Goal: Information Seeking & Learning: Find specific fact

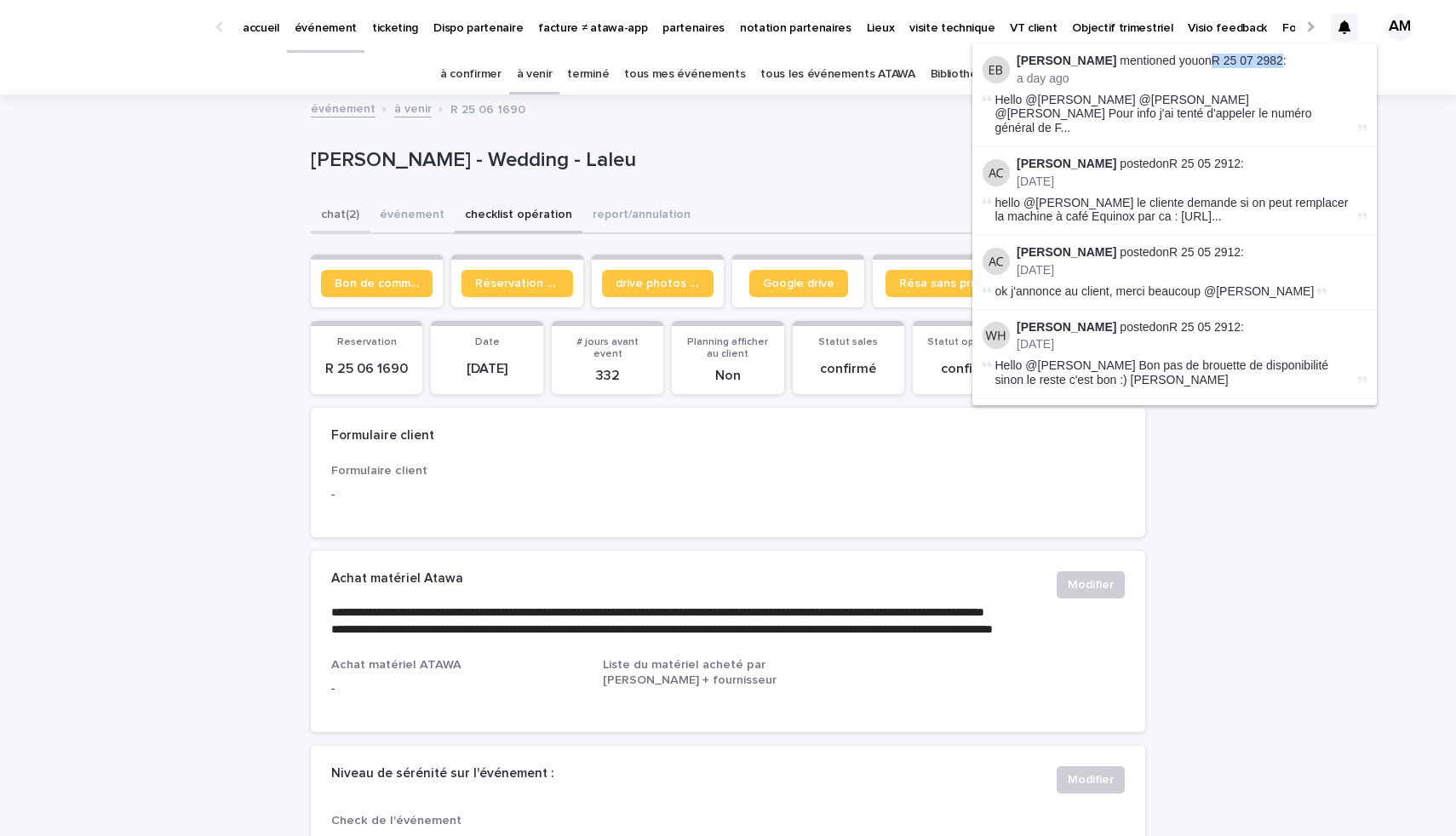
click at [337, 210] on button "chat (2)" at bounding box center [340, 216] width 58 height 35
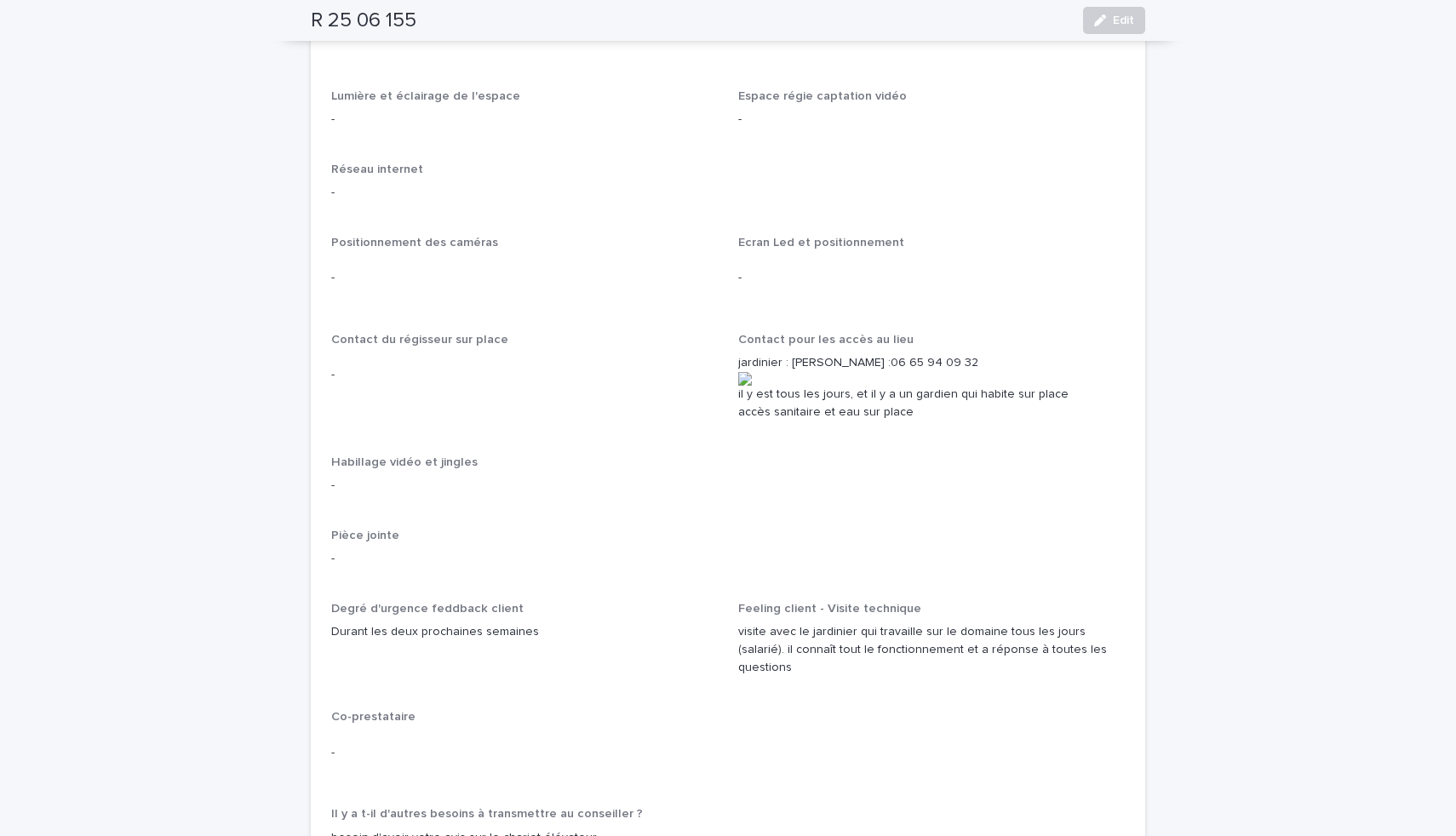
scroll to position [2533, 0]
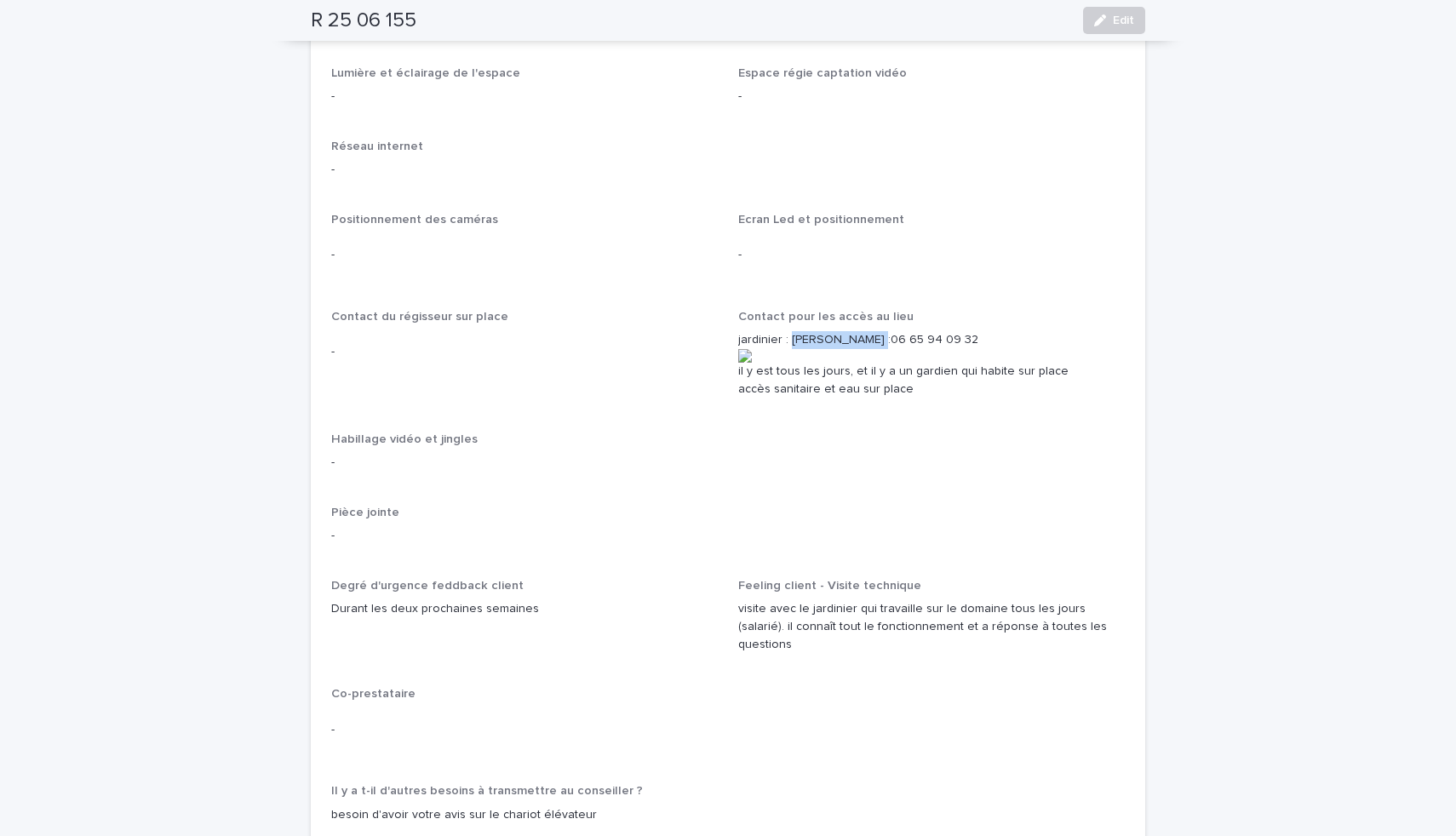
drag, startPoint x: 782, startPoint y: 313, endPoint x: 859, endPoint y: 312, distance: 77.0
click at [859, 331] on p "jardinier : Fabien Corbier : 06 65 94 09 32 il y est tous les jours, et il y a …" at bounding box center [931, 364] width 386 height 66
copy p "Fabien Corbier"
click at [835, 453] on p "-" at bounding box center [728, 462] width 794 height 18
drag, startPoint x: 784, startPoint y: 310, endPoint x: 954, endPoint y: 310, distance: 170.0
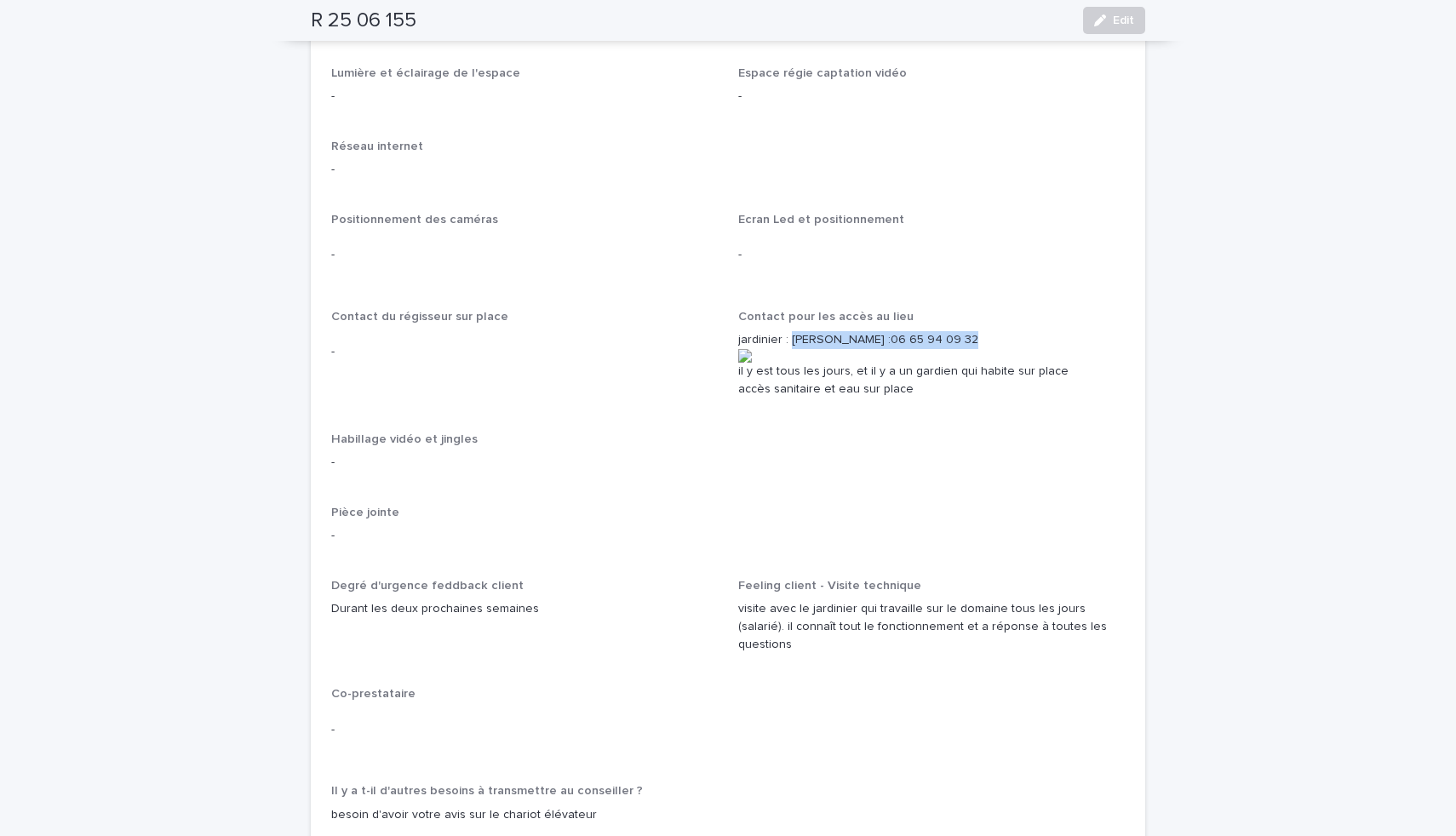
click at [954, 331] on p "jardinier : Fabien Corbier : 06 65 94 09 32 il y est tous les jours, et il y a …" at bounding box center [931, 364] width 386 height 66
copy p "Fabien Corbier : 06 65 94 09 32"
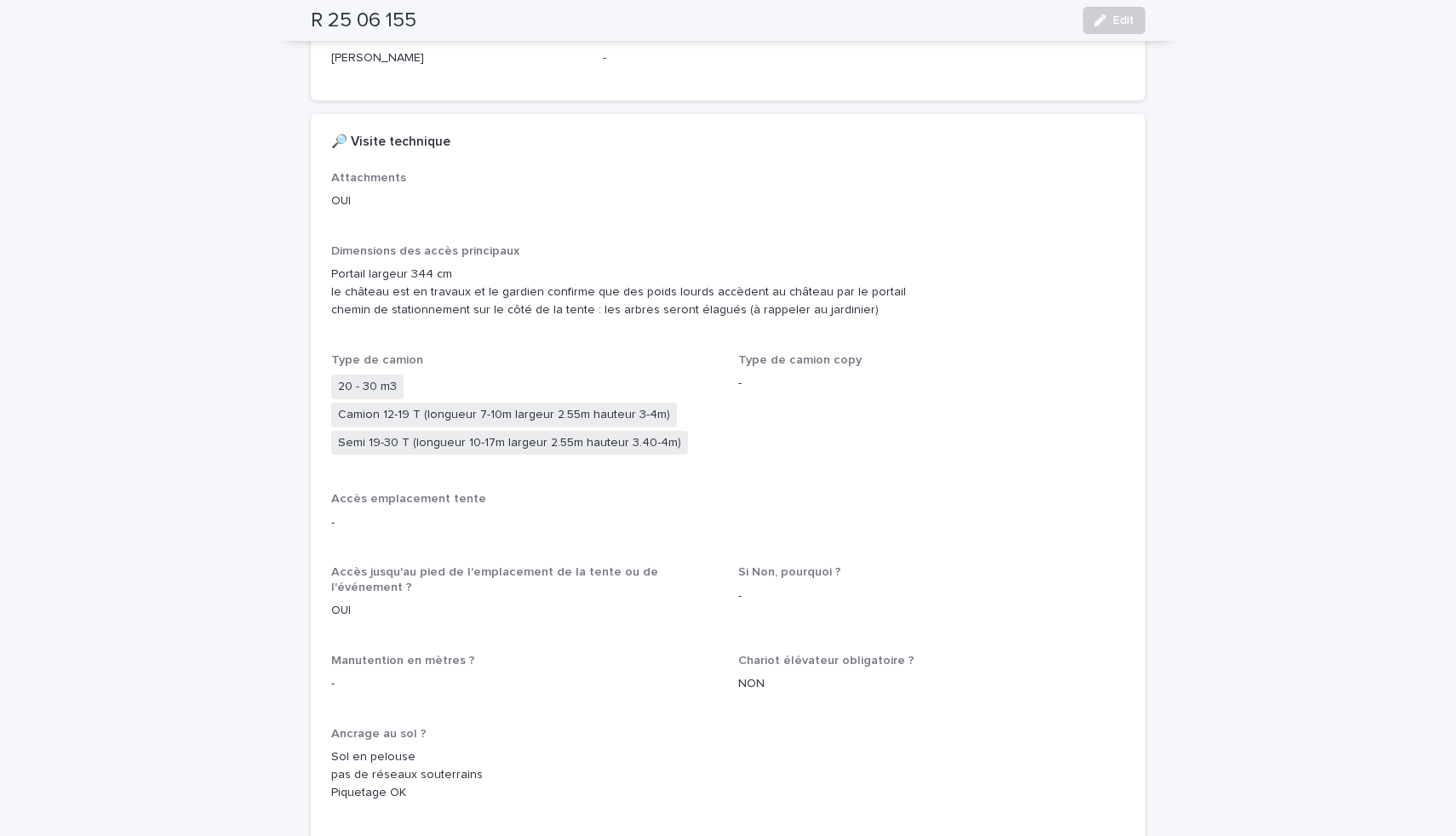
scroll to position [550, 0]
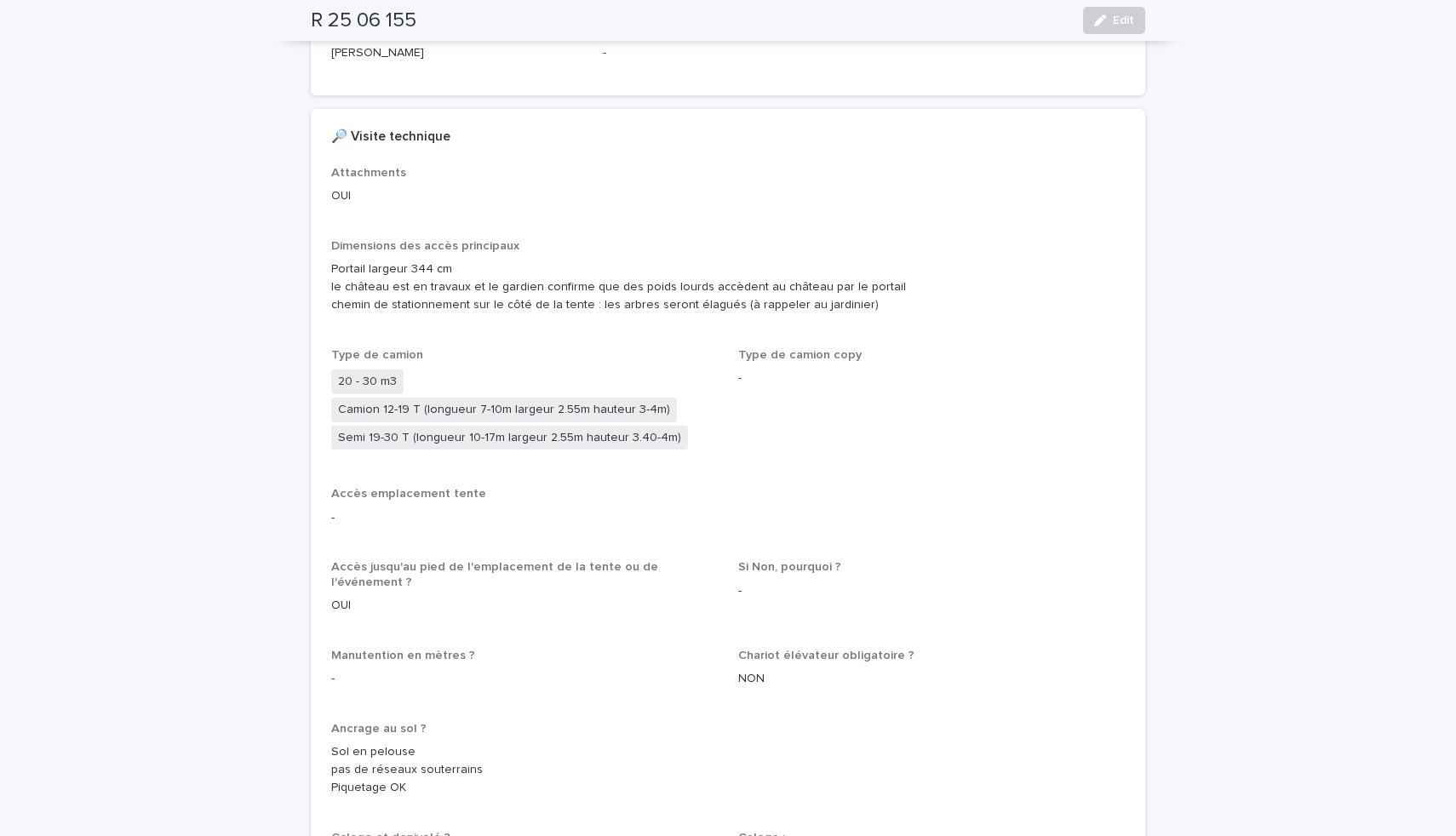
click at [390, 369] on span "20 - 30 m3" at bounding box center [368, 382] width 72 height 25
drag, startPoint x: 389, startPoint y: 363, endPoint x: 316, endPoint y: 361, distance: 73.0
copy span "20 - 30 m3"
drag, startPoint x: 648, startPoint y: 391, endPoint x: 315, endPoint y: 399, distance: 333.1
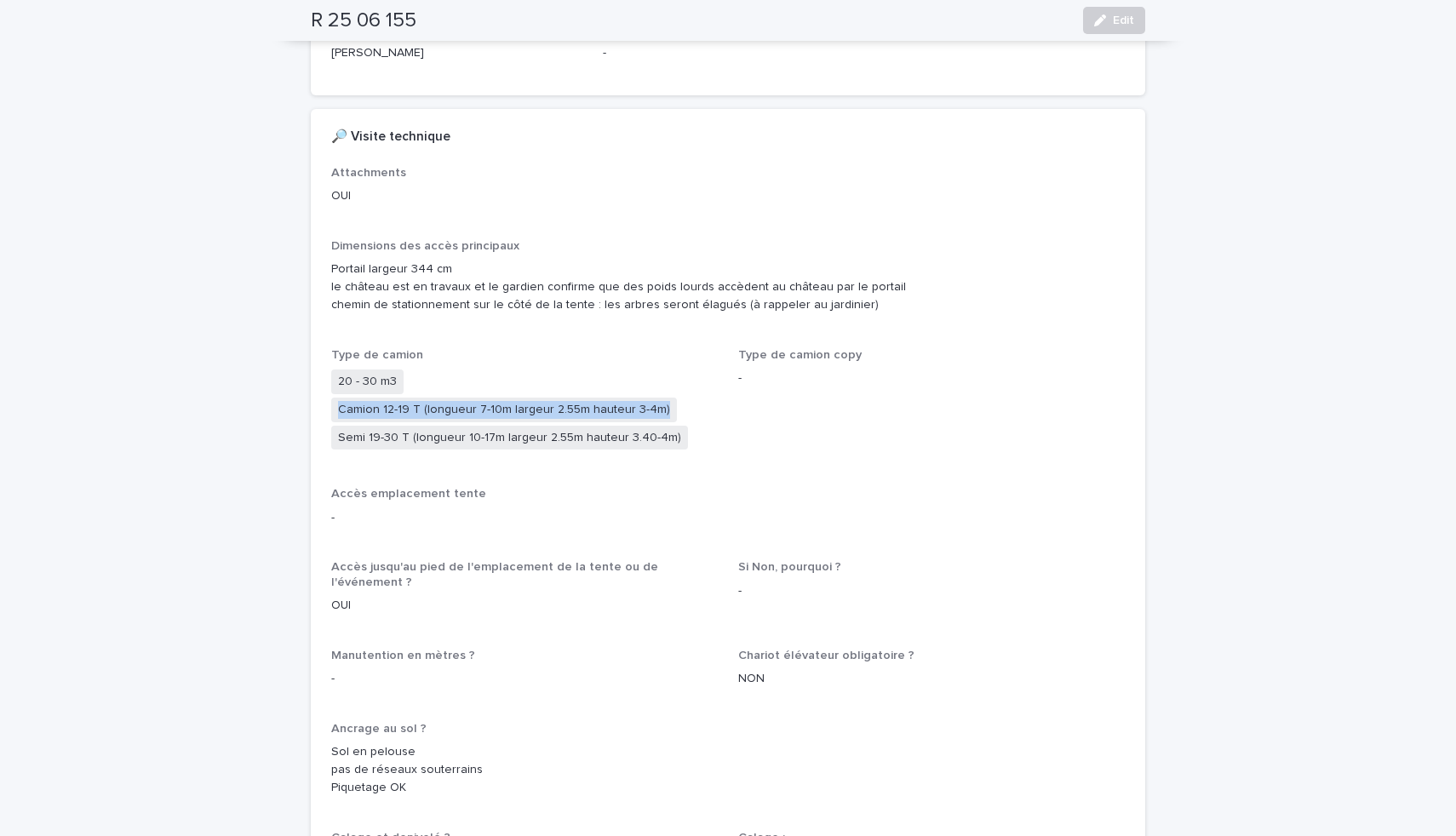
copy span "Camion 12-19 T (longueur 7-10m largeur 2.55m hauteur 3-4m)"
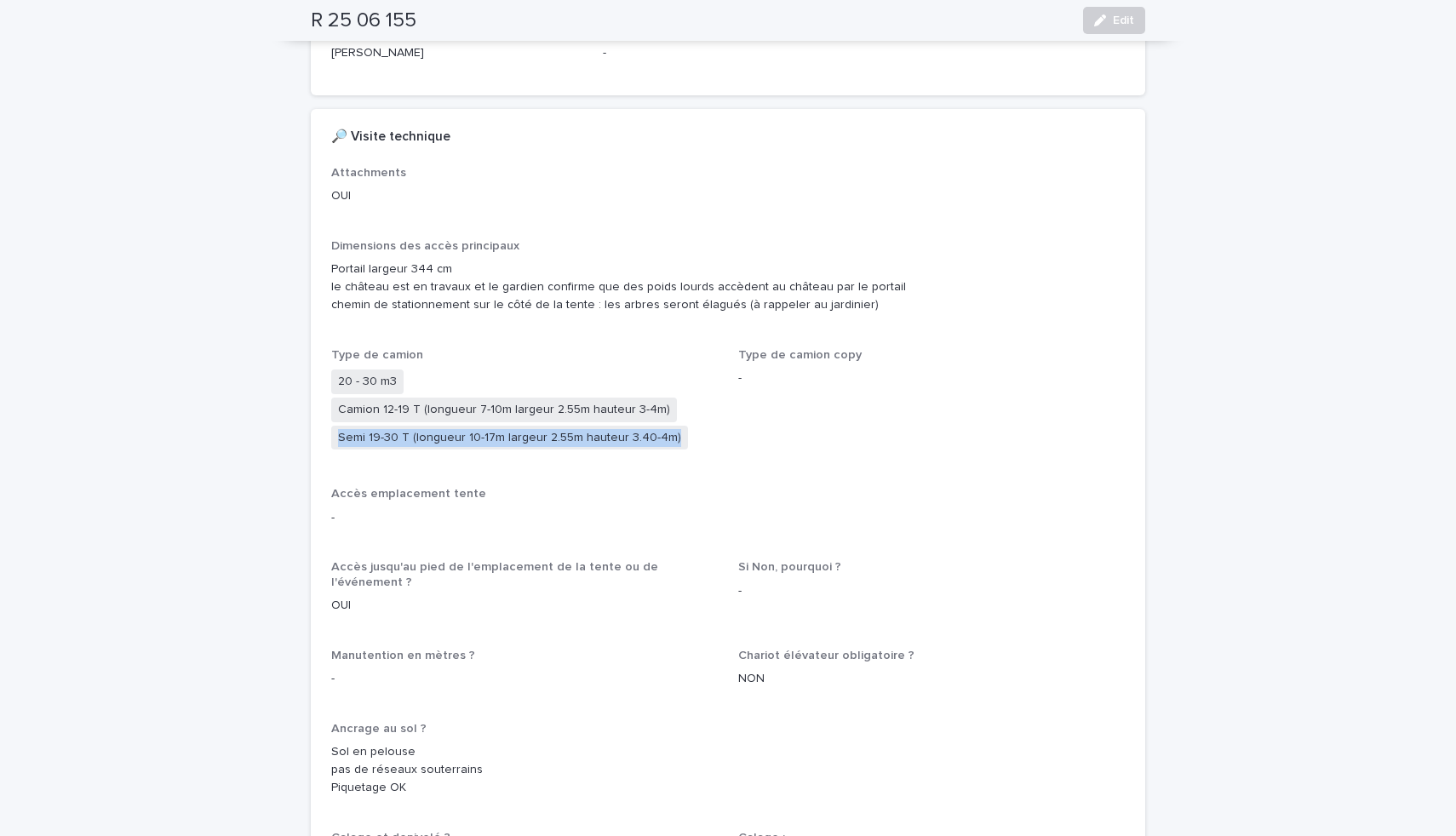
drag, startPoint x: 335, startPoint y: 422, endPoint x: 689, endPoint y: 427, distance: 354.0
click at [689, 427] on div "20 - 30 m3 Camion 12-19 T (longueur 7-10m largeur 2.55m hauteur 3-4m) Semi 19-3…" at bounding box center [524, 411] width 386 height 83
copy span "Semi 19-30 T (longueur 10-17m largeur 2.55m hauteur 3.40-4m)"
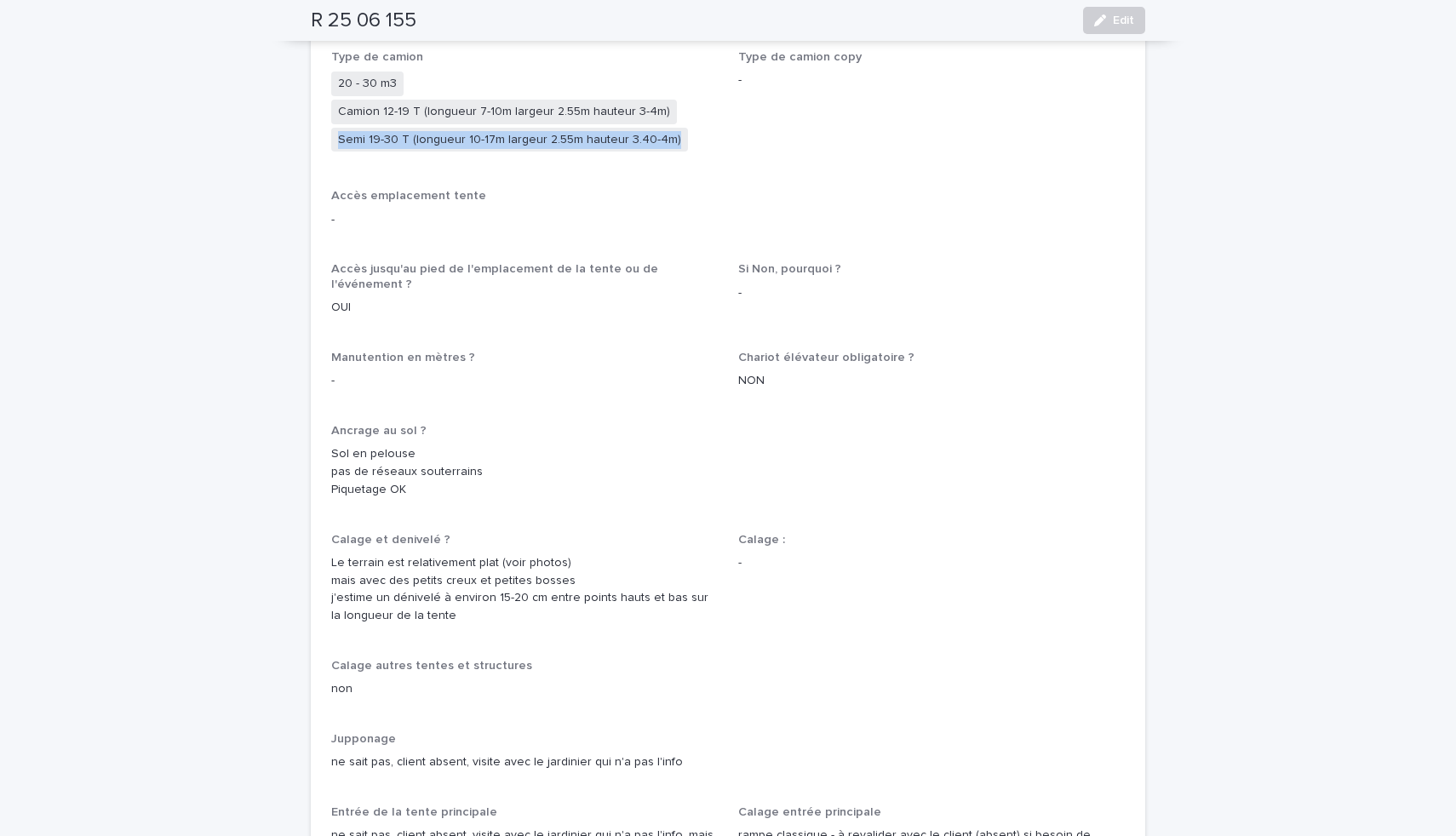
scroll to position [0, 0]
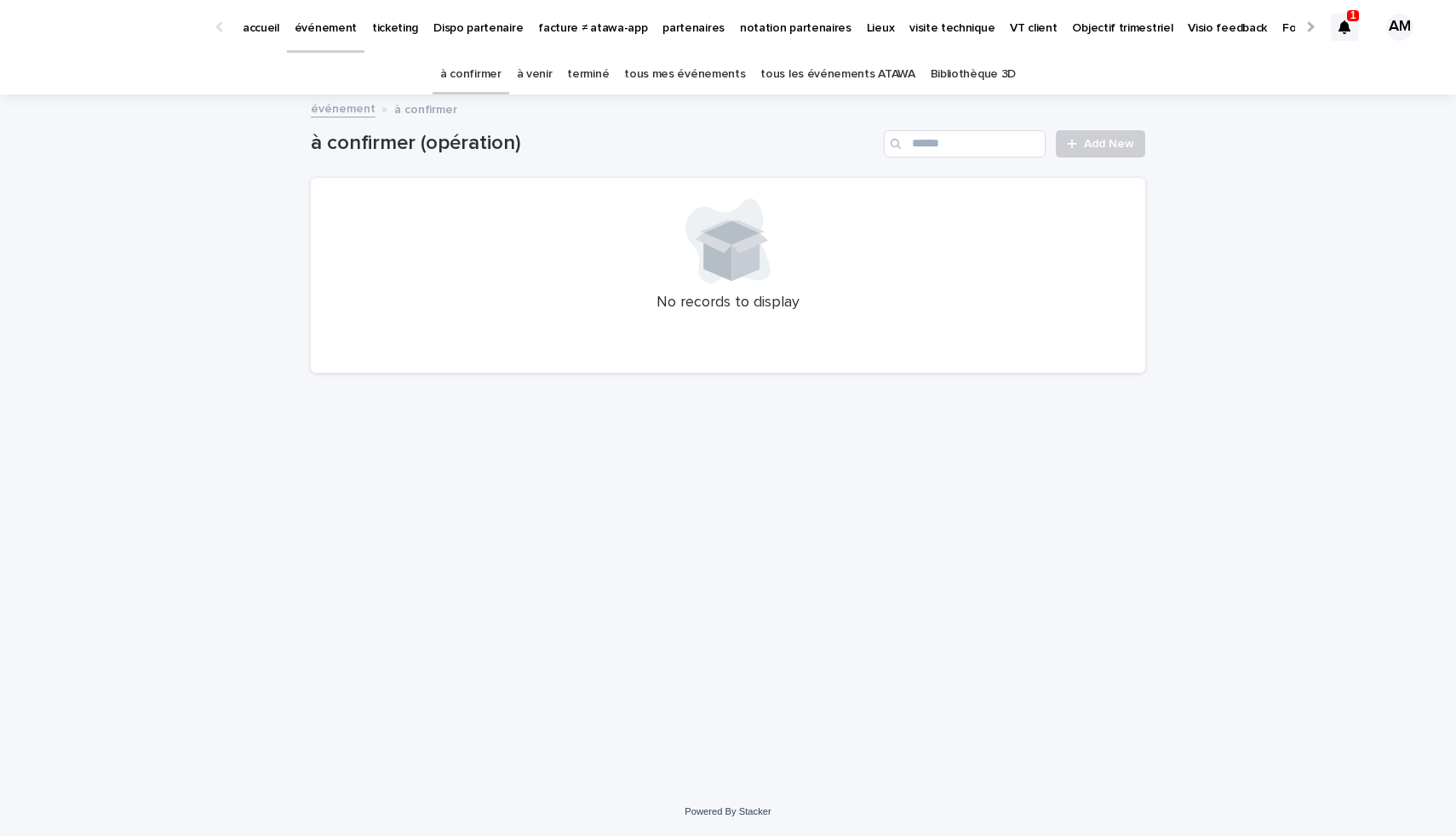
click at [545, 73] on link "à venir" at bounding box center [535, 74] width 35 height 40
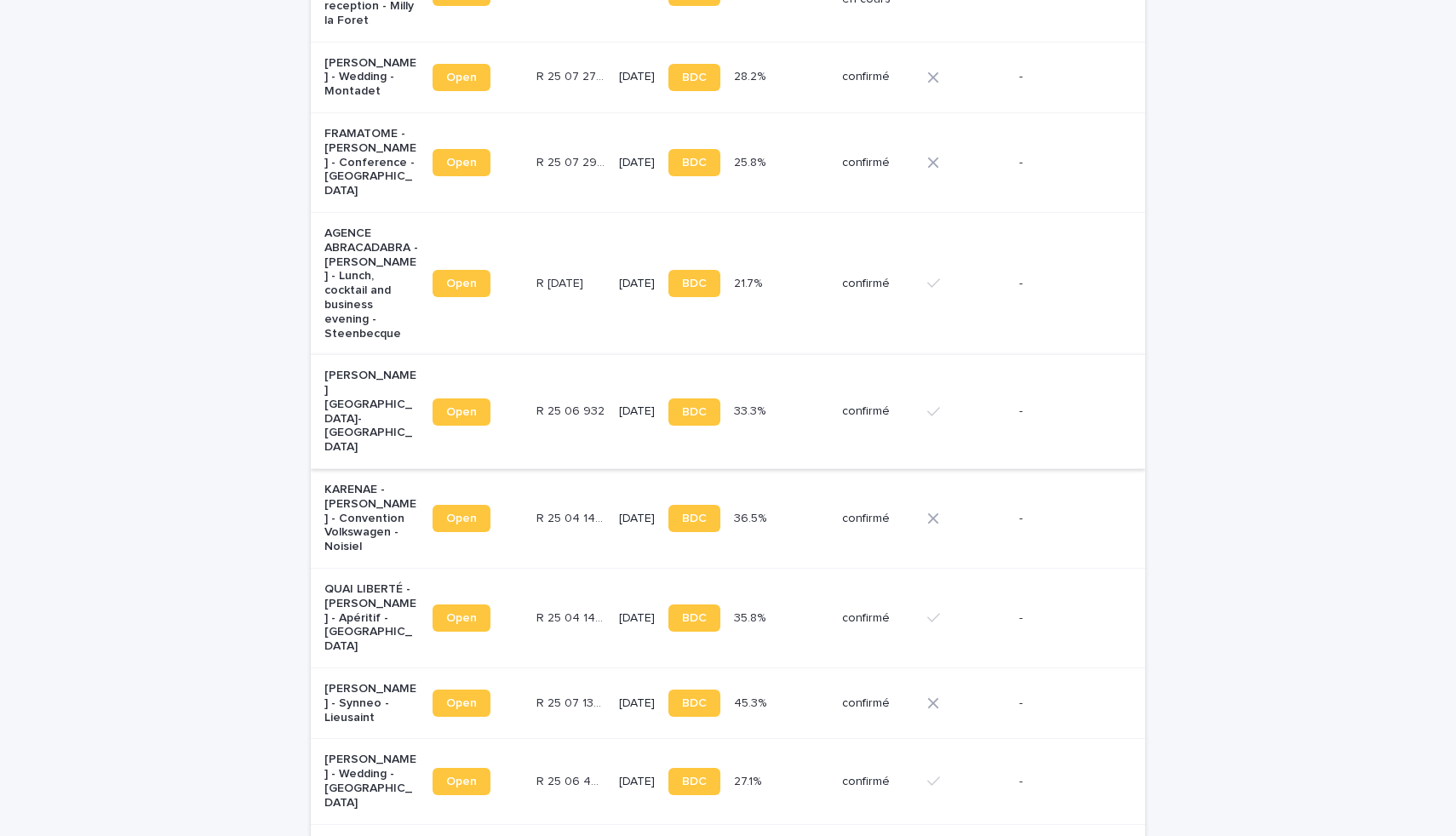
scroll to position [616, 0]
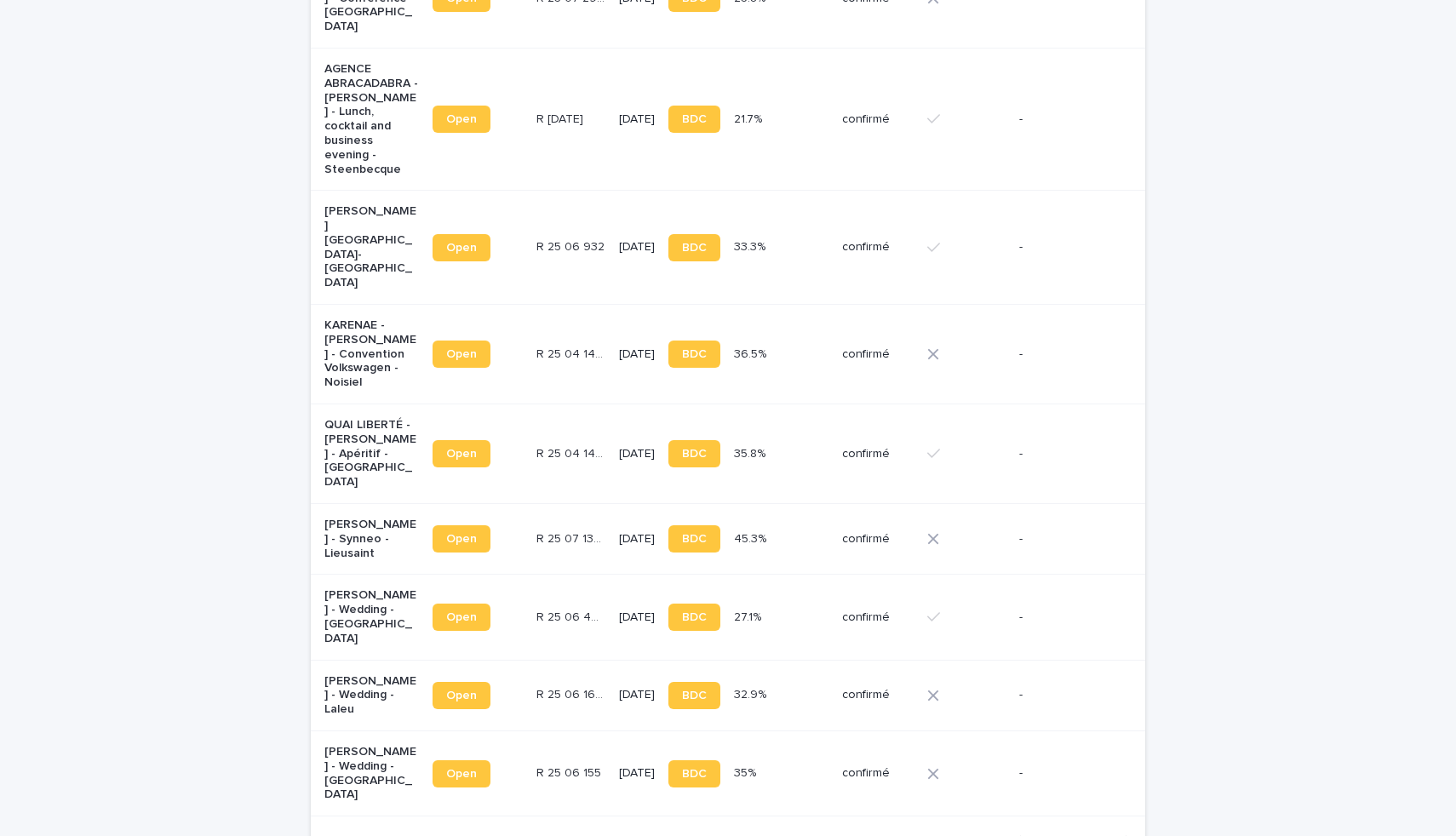
click at [331, 745] on p "[PERSON_NAME] - Wedding - [GEOGRAPHIC_DATA]" at bounding box center [371, 773] width 95 height 57
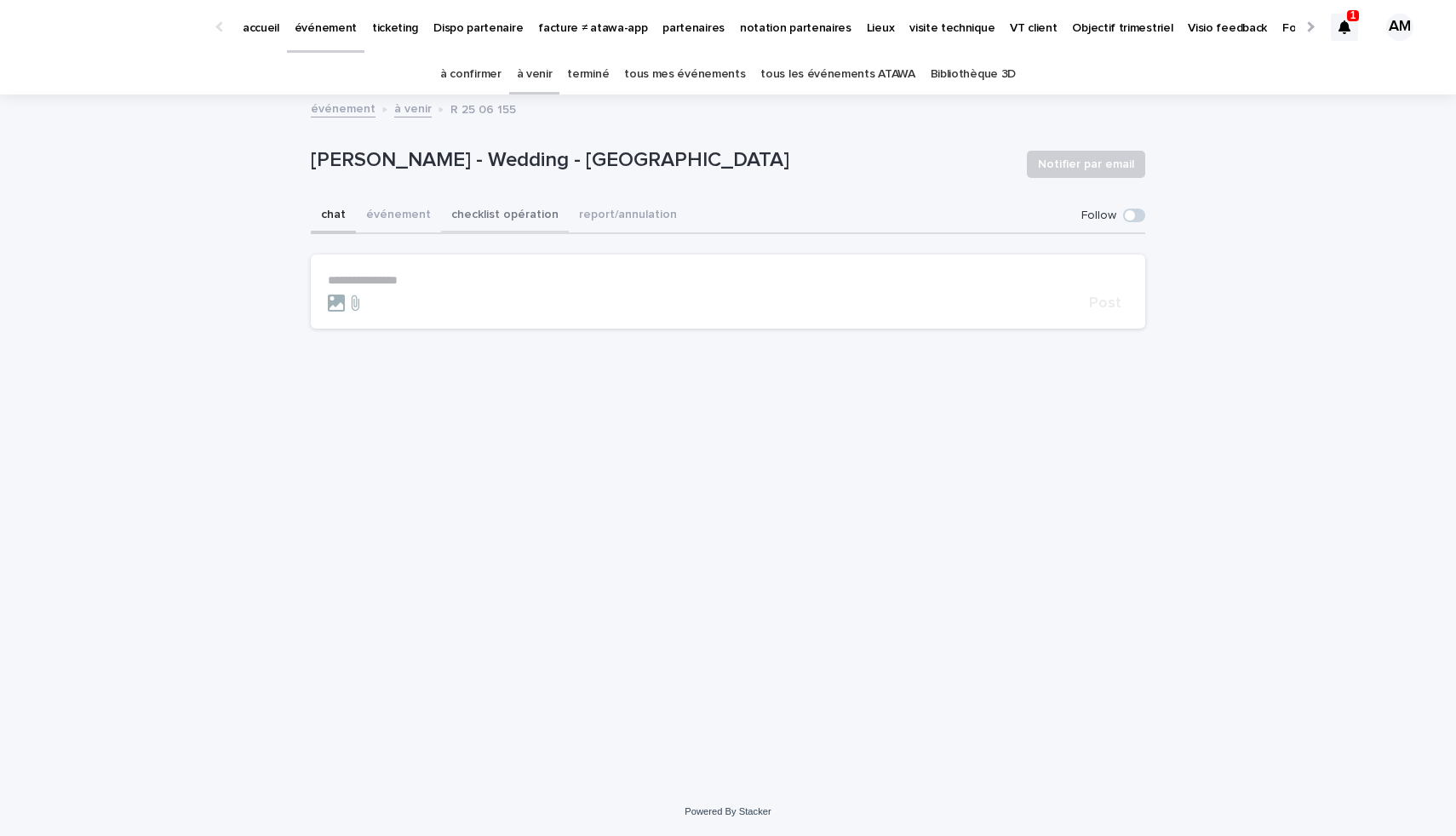
click at [506, 220] on button "checklist opération" at bounding box center [505, 216] width 127 height 35
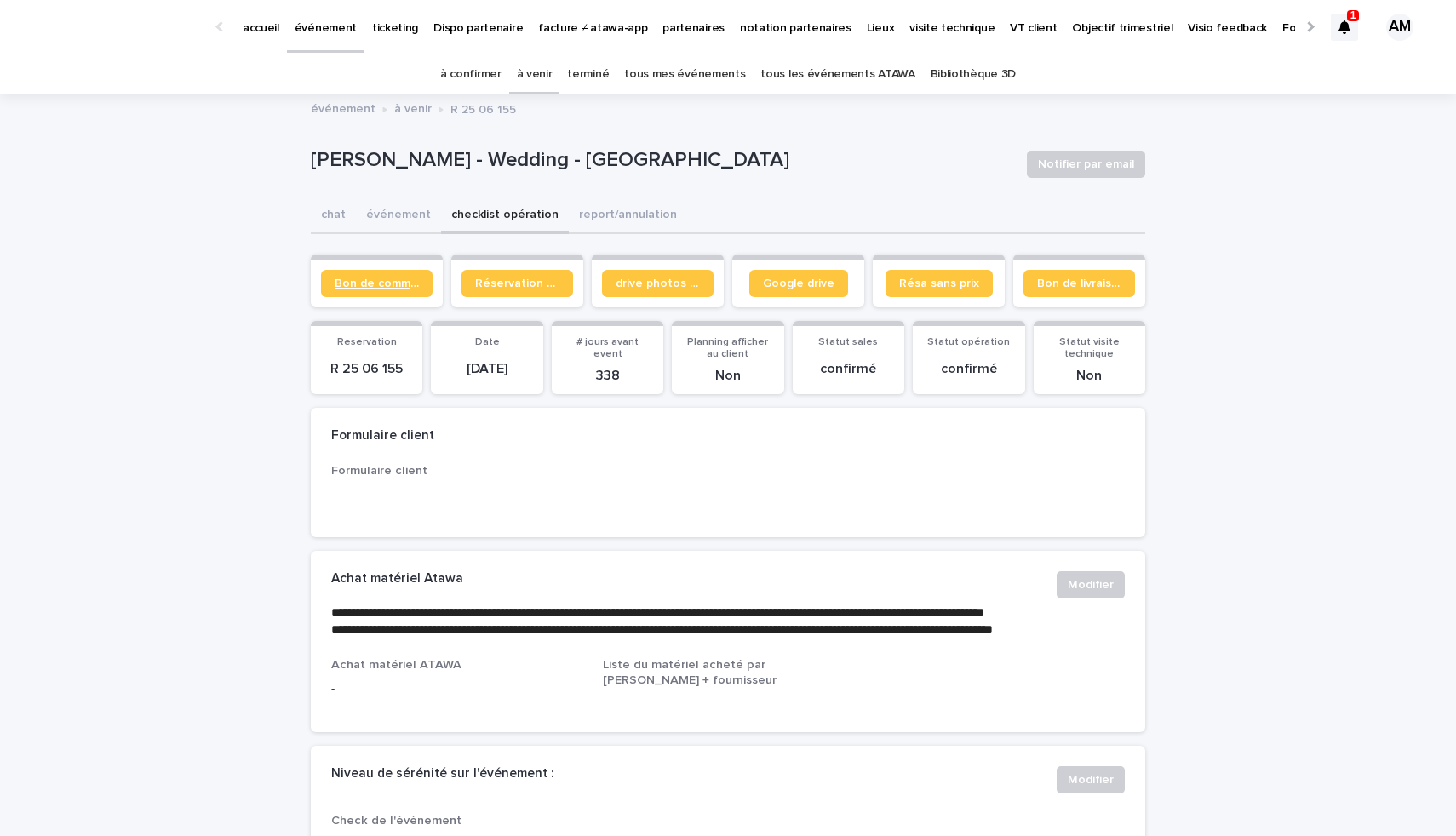
click at [349, 281] on span "Bon de commande" at bounding box center [377, 283] width 84 height 11
click at [313, 217] on button "chat" at bounding box center [333, 216] width 45 height 35
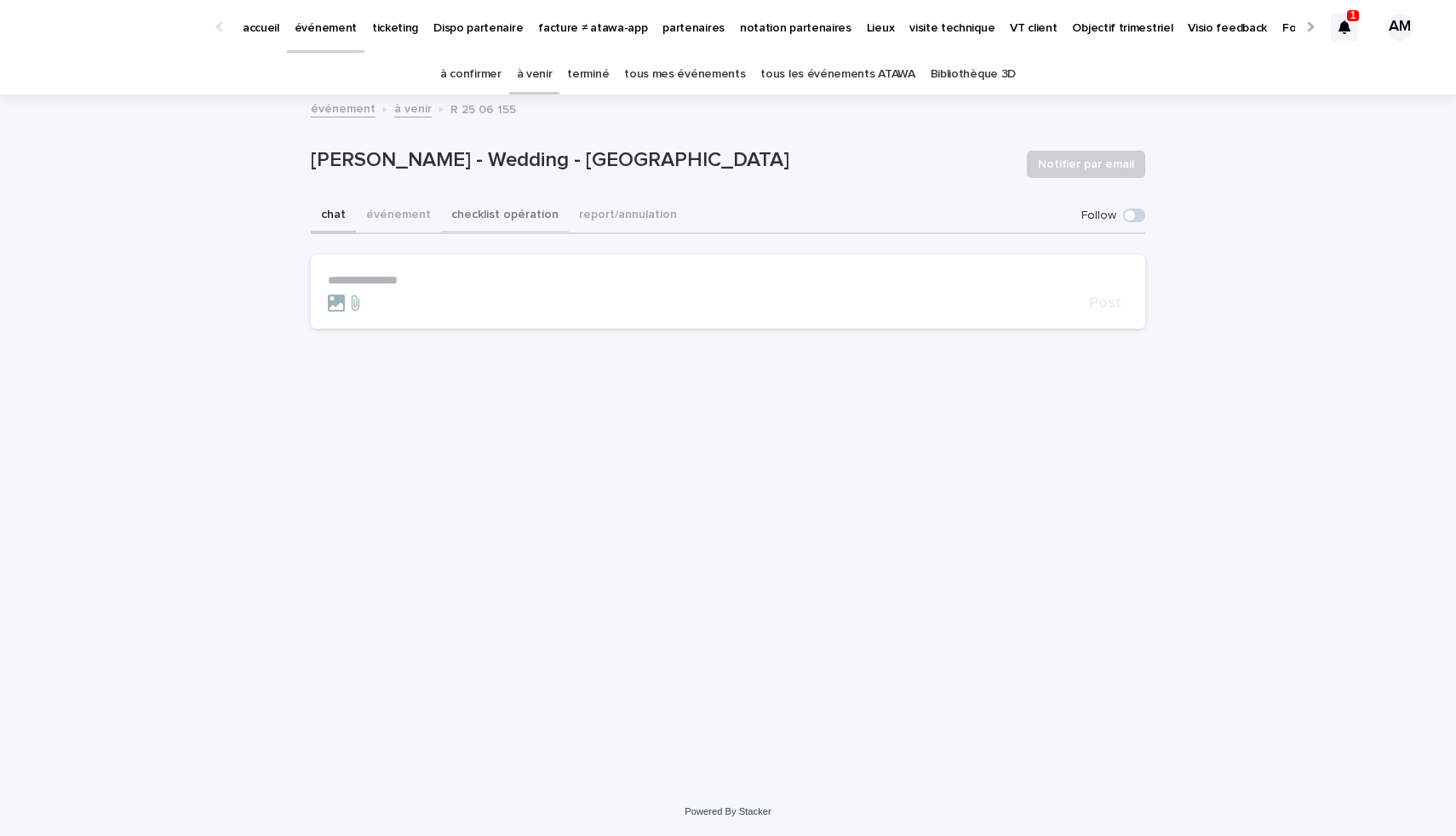
click at [504, 215] on button "checklist opération" at bounding box center [505, 216] width 127 height 35
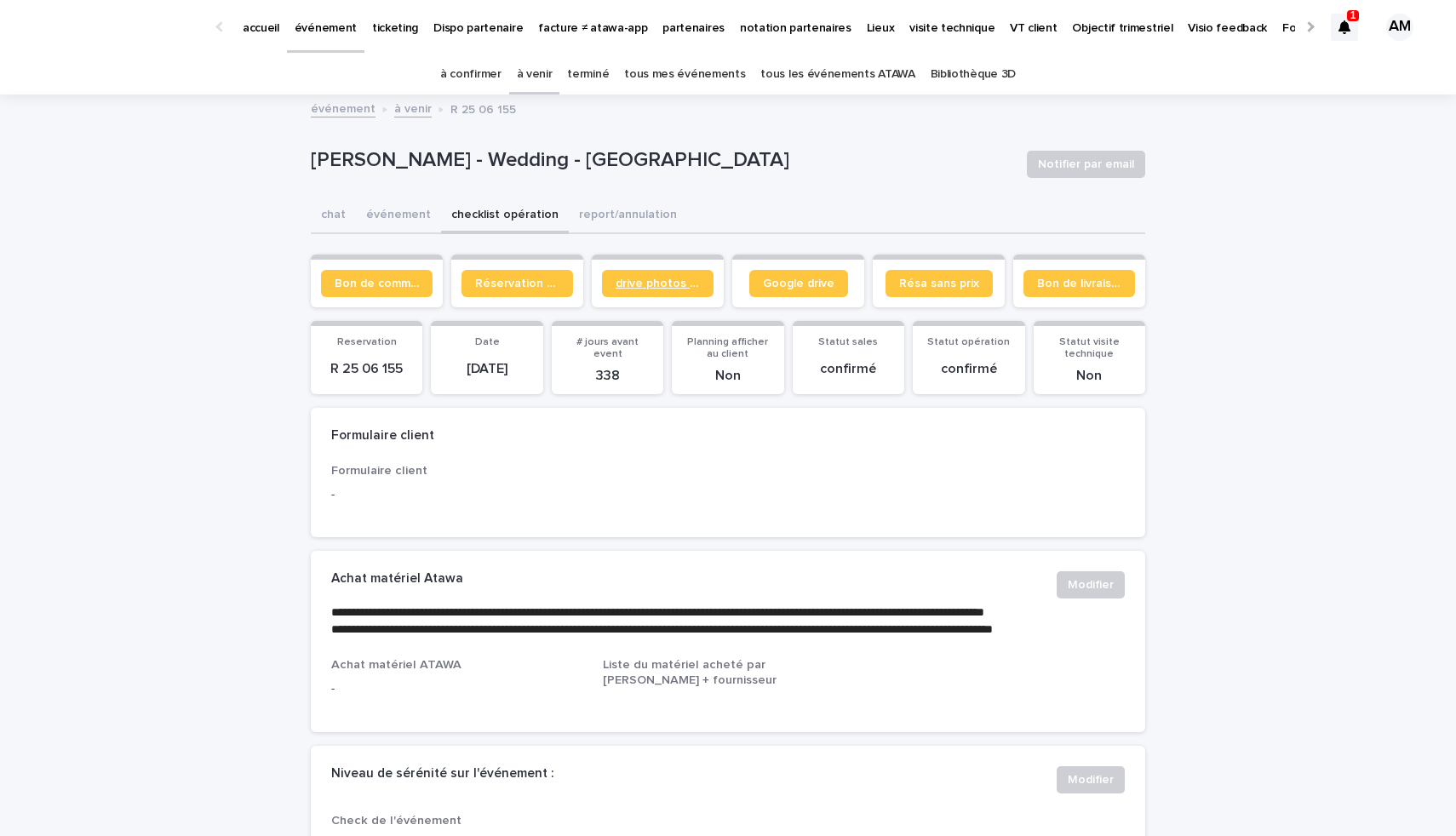
click at [635, 277] on span "drive photos coordinateur" at bounding box center [657, 283] width 84 height 11
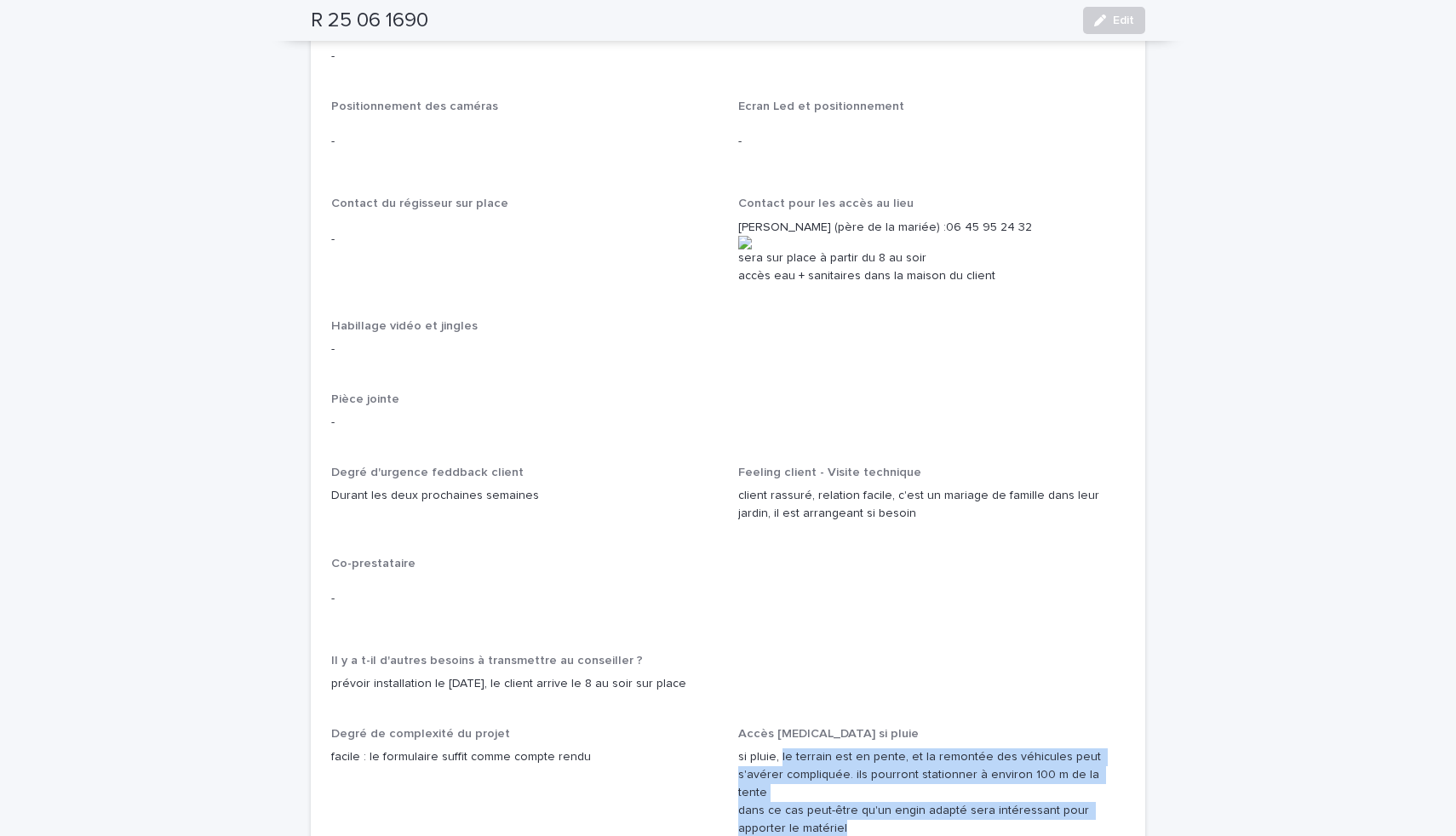
scroll to position [2705, 0]
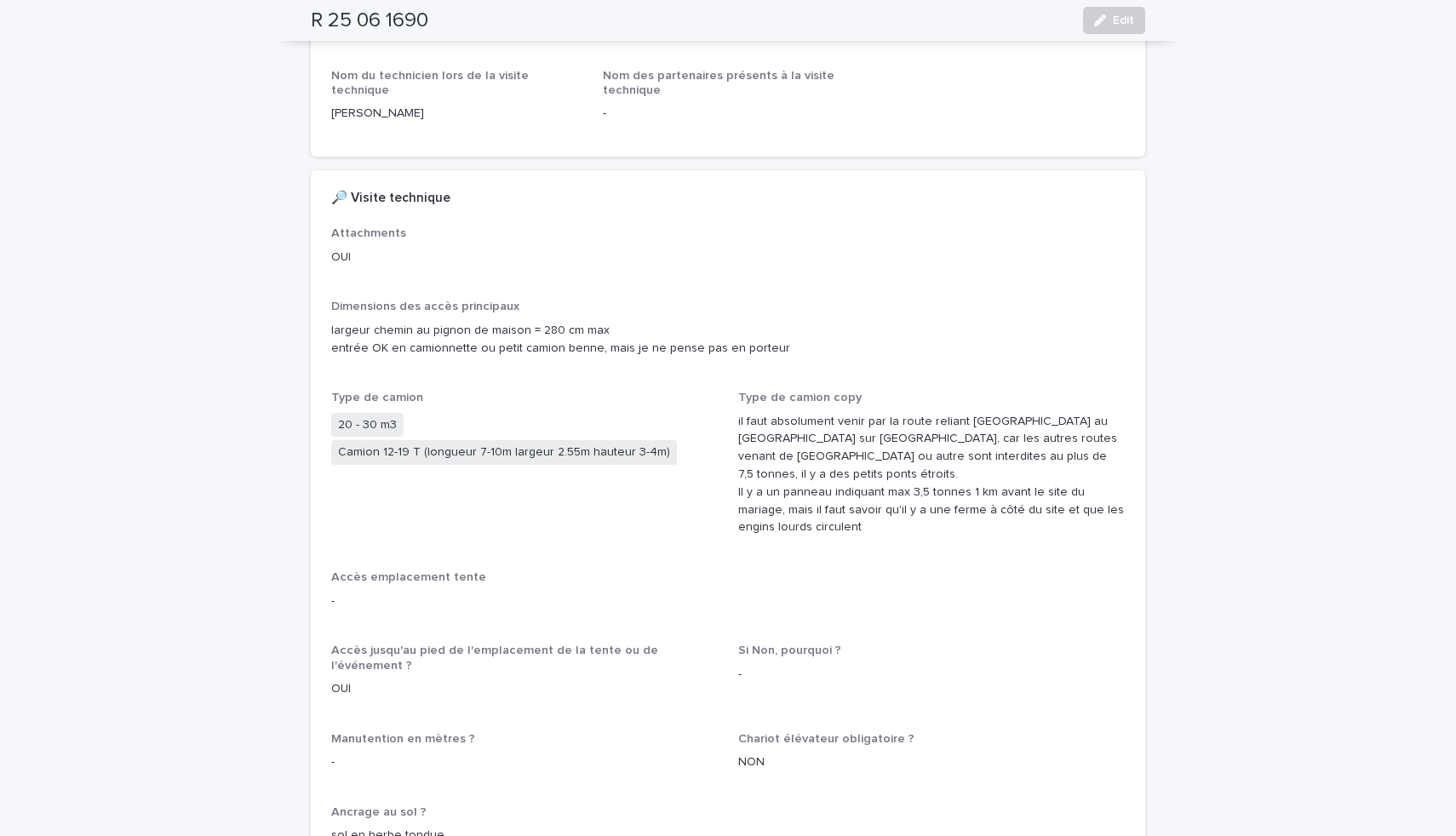
scroll to position [483, 0]
